Goal: Task Accomplishment & Management: Use online tool/utility

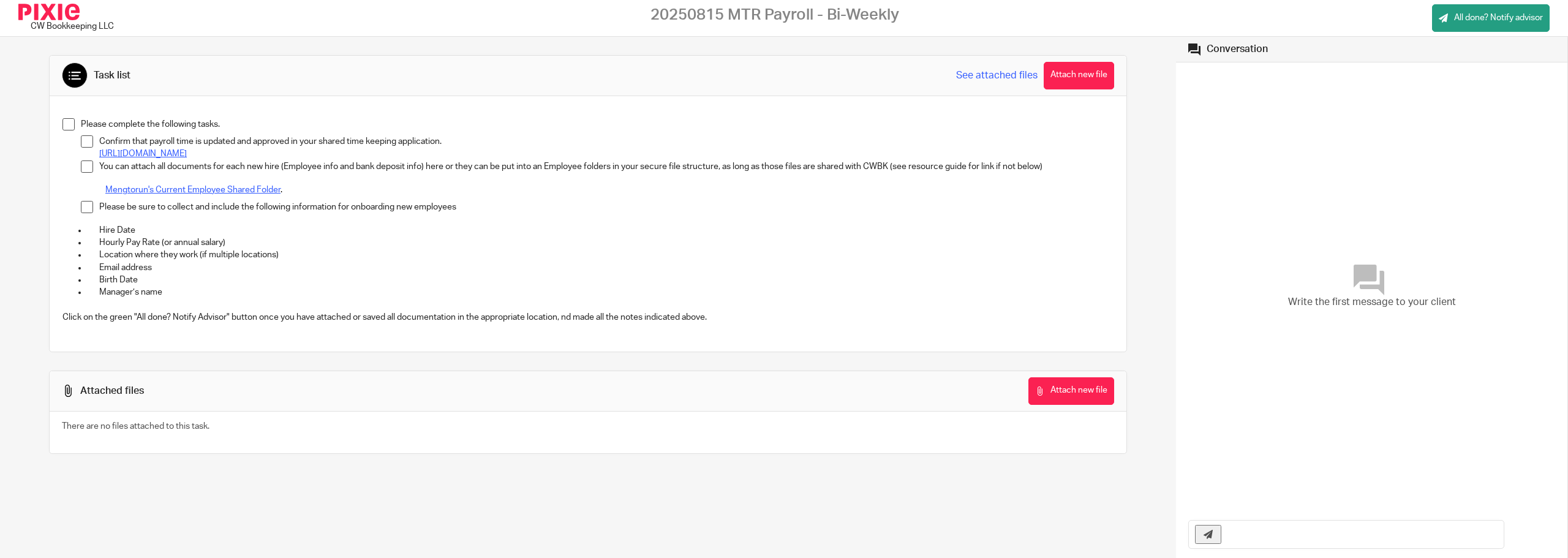
click at [70, 130] on span at bounding box center [69, 124] width 12 height 12
click at [83, 140] on span at bounding box center [87, 142] width 12 height 12
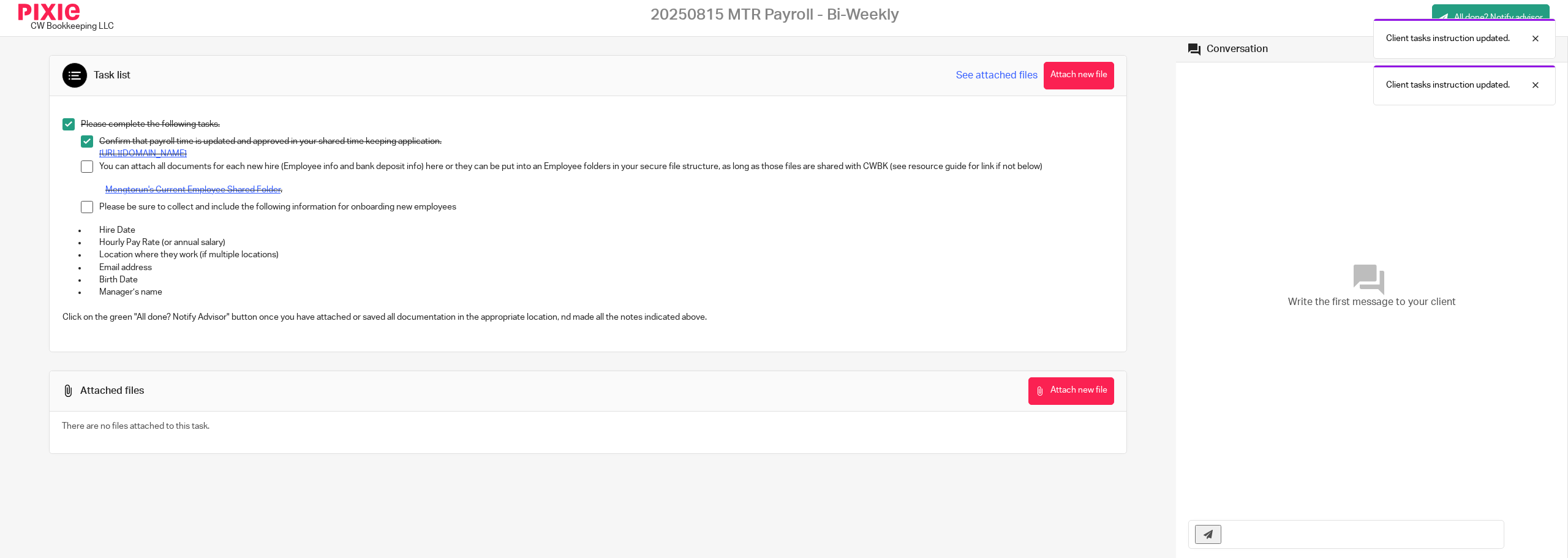
click at [87, 167] on span at bounding box center [87, 167] width 12 height 12
click at [87, 212] on span at bounding box center [87, 207] width 12 height 12
click at [1486, 5] on link "All done? Notify advisor" at bounding box center [1491, 18] width 118 height 28
click at [1535, 40] on div at bounding box center [1527, 38] width 33 height 14
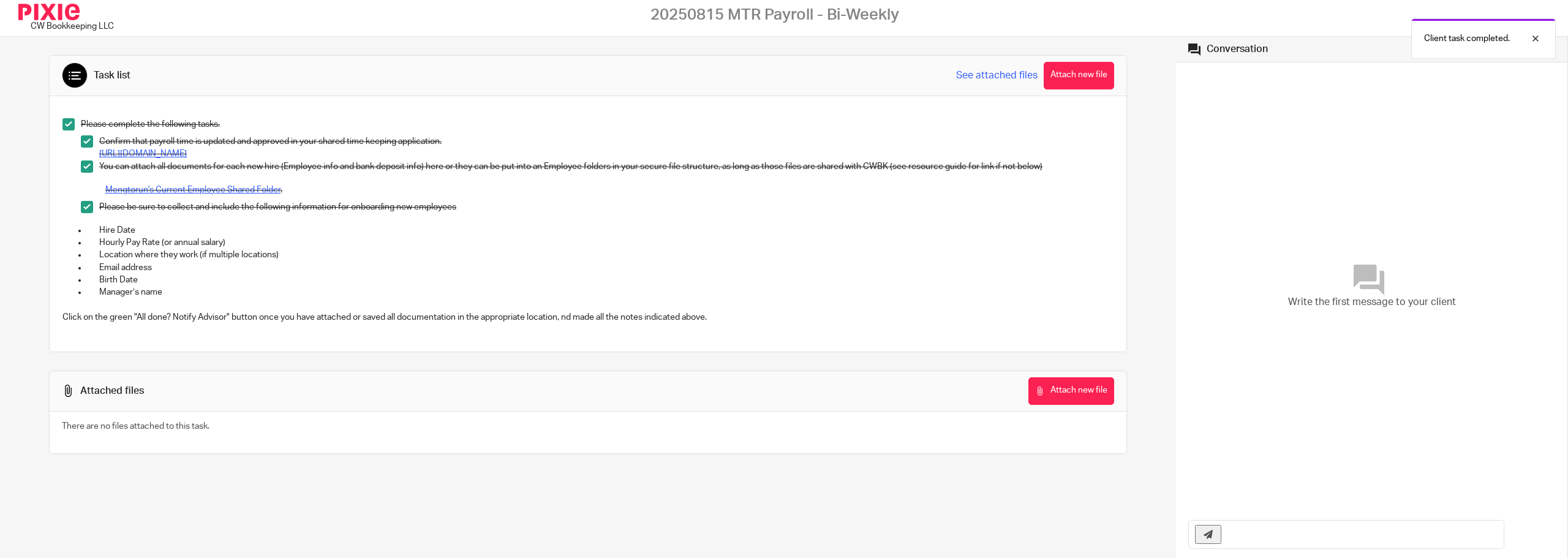
click at [1535, 40] on div at bounding box center [1527, 38] width 33 height 14
click at [1516, 5] on link "All done? Notify advisor" at bounding box center [1491, 18] width 118 height 28
